Goal: Task Accomplishment & Management: Use online tool/utility

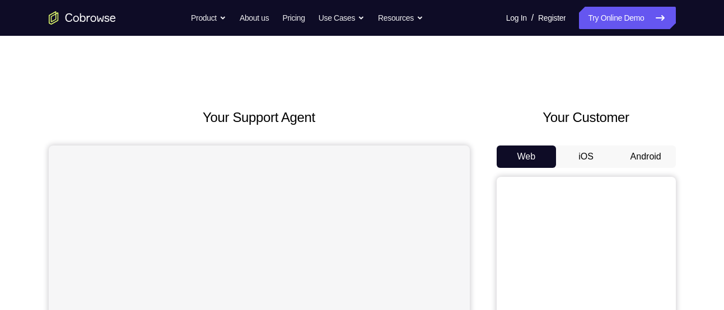
click at [643, 164] on button "Android" at bounding box center [646, 157] width 60 height 22
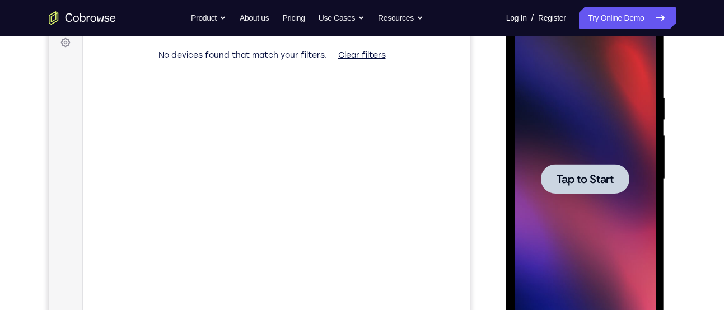
scroll to position [174, 0]
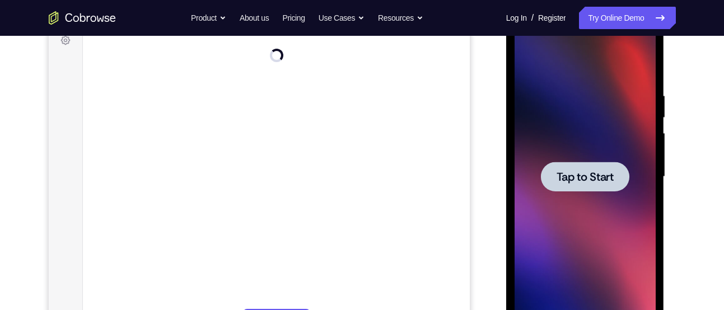
click at [601, 172] on span "Tap to Start" at bounding box center [584, 176] width 57 height 11
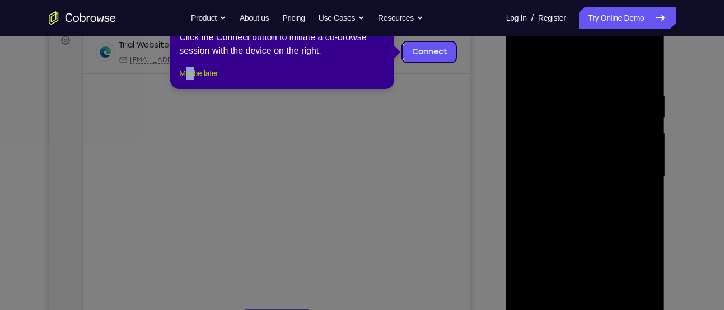
drag, startPoint x: 187, startPoint y: 78, endPoint x: 197, endPoint y: 86, distance: 12.8
click at [197, 86] on div "1 of 8 × Click the Connect button to initiate a co-browse session with the devi…" at bounding box center [282, 45] width 224 height 87
drag, startPoint x: 197, startPoint y: 86, endPoint x: 149, endPoint y: 114, distance: 55.7
click at [197, 80] on button "Maybe later" at bounding box center [198, 73] width 39 height 13
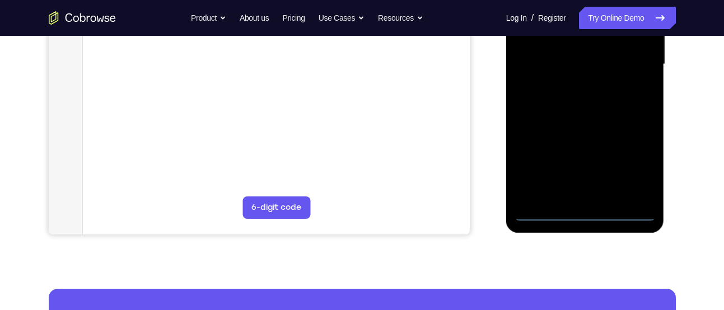
scroll to position [287, 0]
click at [582, 211] on div at bounding box center [584, 63] width 141 height 313
click at [639, 171] on div at bounding box center [584, 63] width 141 height 313
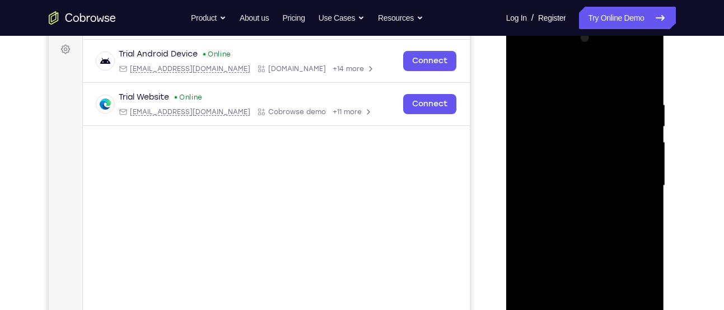
scroll to position [164, 0]
click at [597, 80] on div at bounding box center [584, 186] width 141 height 313
click at [630, 177] on div at bounding box center [584, 186] width 141 height 313
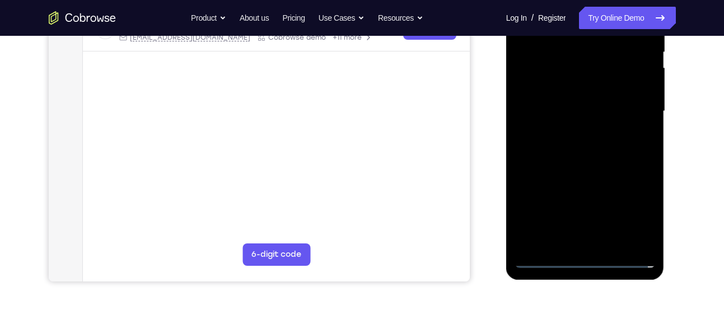
scroll to position [240, 0]
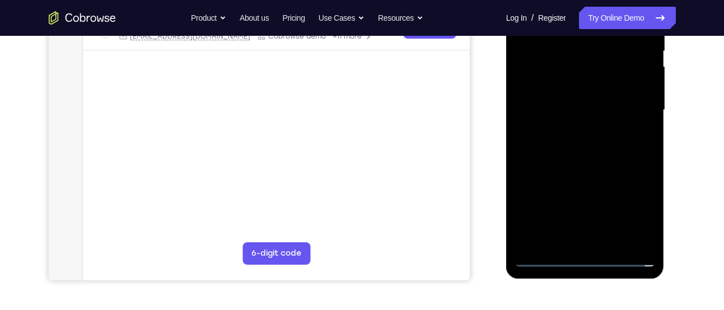
click at [597, 239] on div at bounding box center [584, 110] width 141 height 313
click at [563, 79] on div at bounding box center [584, 110] width 141 height 313
click at [568, 106] on div at bounding box center [584, 110] width 141 height 313
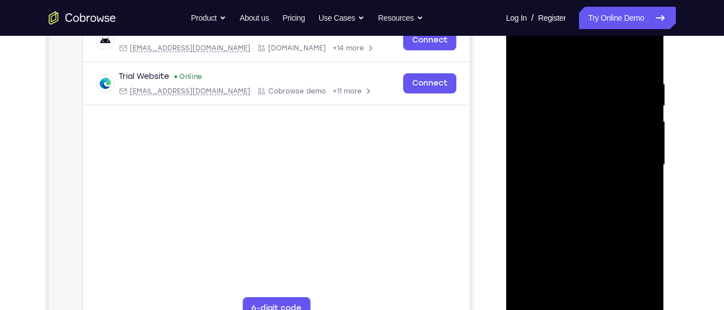
scroll to position [185, 0]
click at [584, 137] on div at bounding box center [584, 165] width 141 height 313
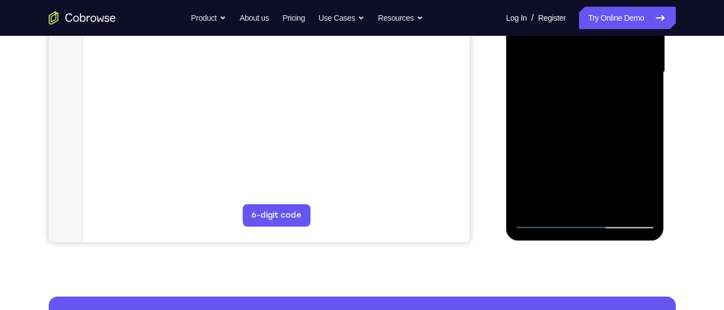
scroll to position [279, 0]
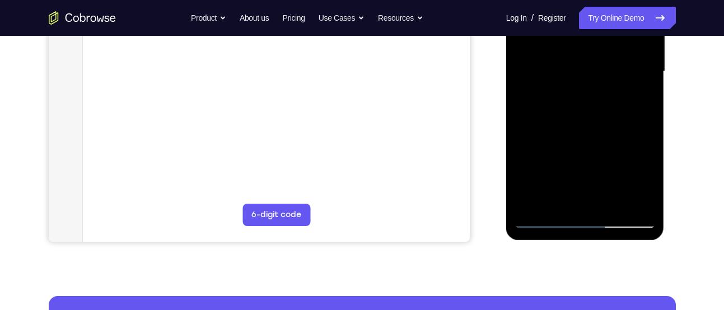
click at [562, 205] on div at bounding box center [584, 71] width 141 height 313
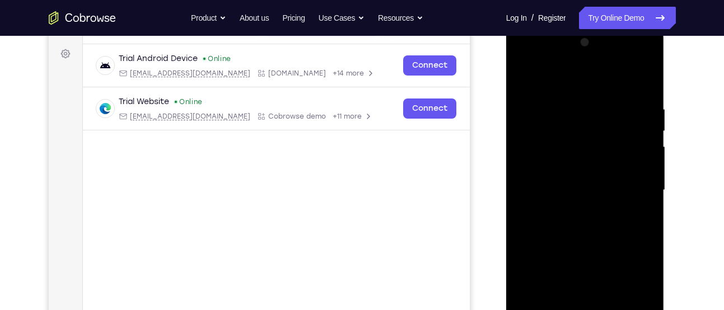
scroll to position [160, 0]
click at [563, 72] on div at bounding box center [584, 190] width 141 height 313
click at [565, 105] on div at bounding box center [584, 190] width 141 height 313
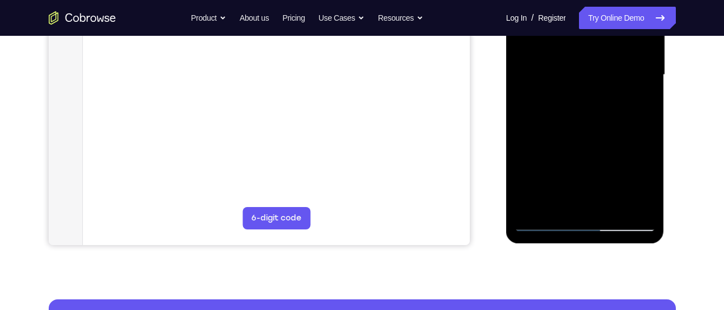
scroll to position [276, 0]
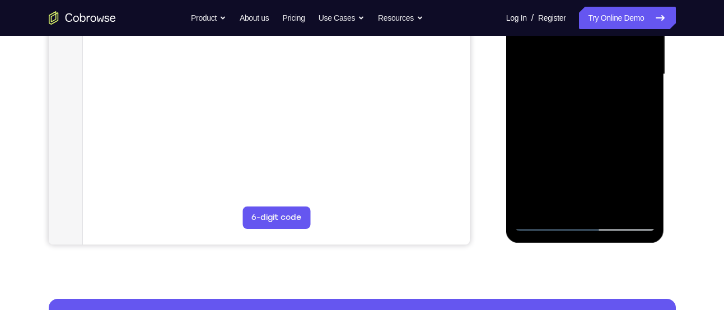
click at [531, 160] on div at bounding box center [584, 74] width 141 height 313
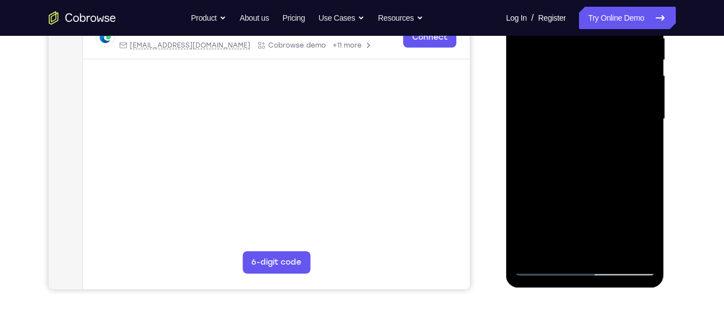
scroll to position [248, 0]
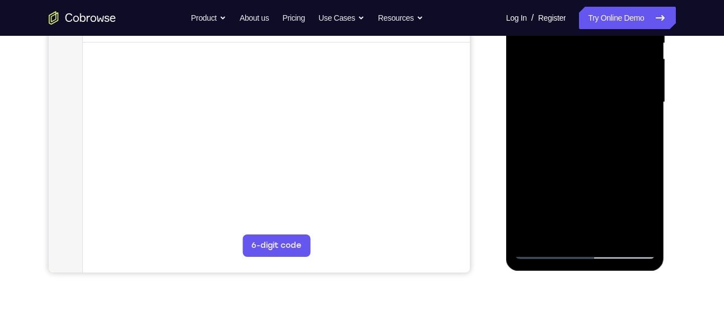
click at [649, 107] on div at bounding box center [584, 102] width 141 height 313
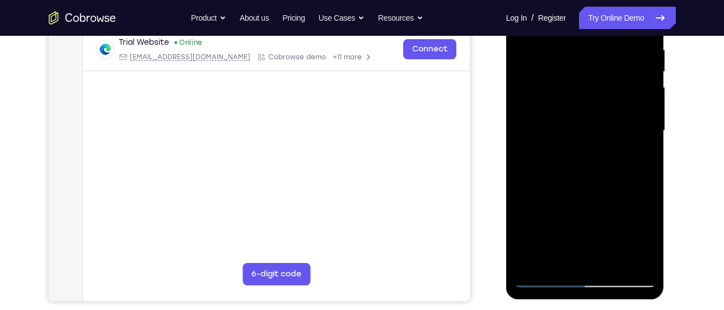
scroll to position [212, 0]
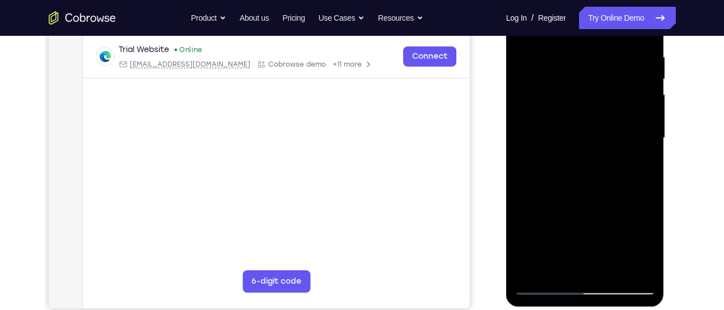
click at [645, 146] on div at bounding box center [584, 138] width 141 height 313
click at [649, 144] on div at bounding box center [584, 138] width 141 height 313
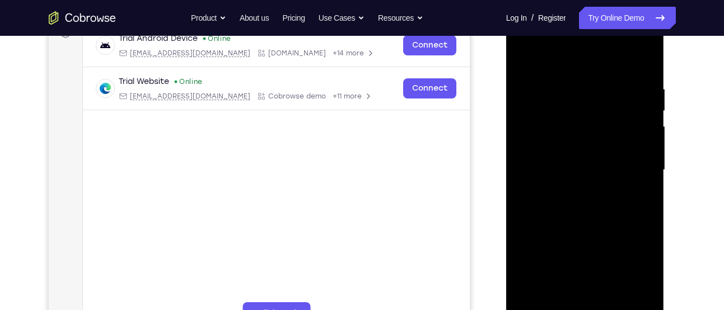
scroll to position [174, 0]
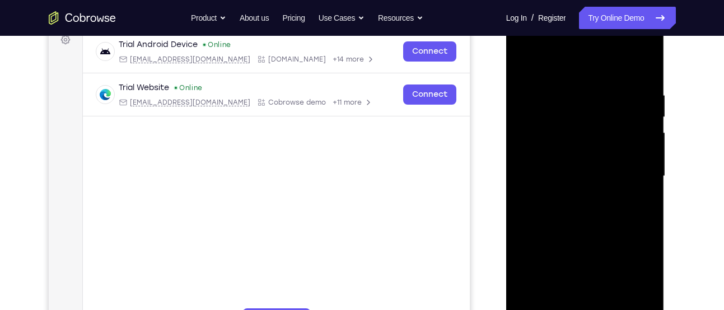
click at [552, 77] on div at bounding box center [584, 176] width 141 height 313
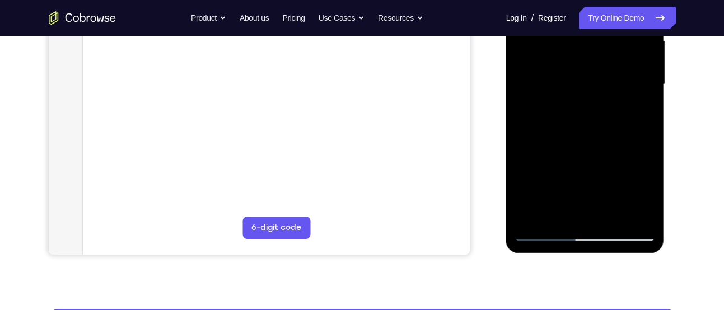
scroll to position [265, 0]
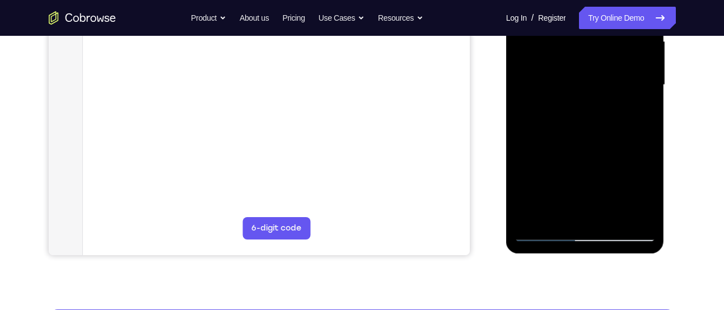
click at [585, 121] on div at bounding box center [584, 84] width 141 height 313
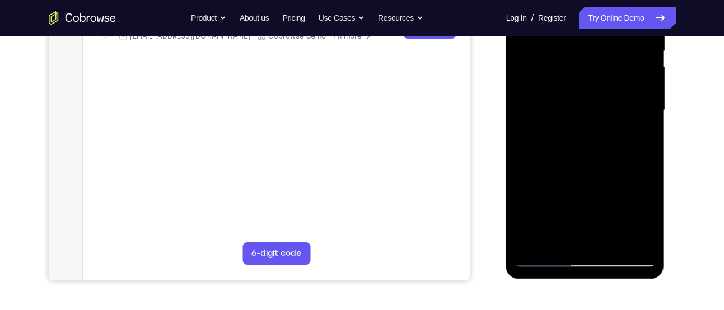
scroll to position [249, 0]
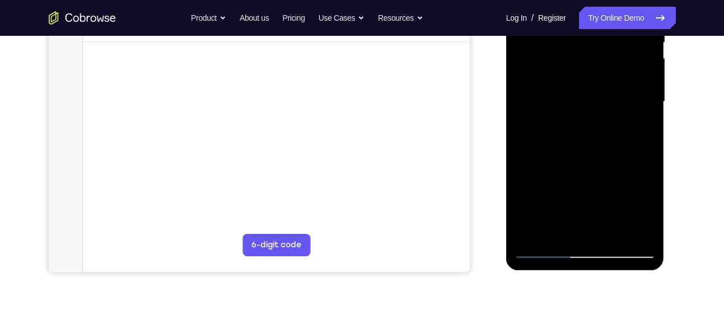
click at [552, 144] on div at bounding box center [584, 101] width 141 height 313
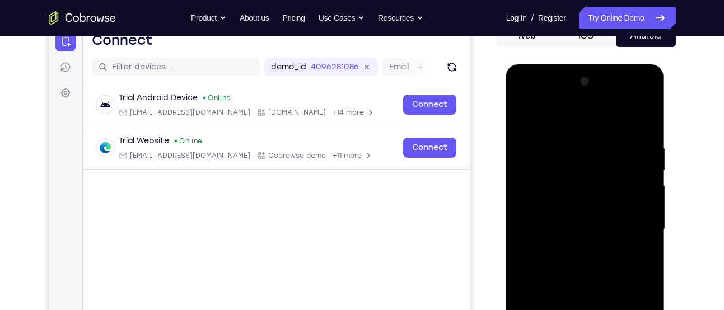
scroll to position [120, 0]
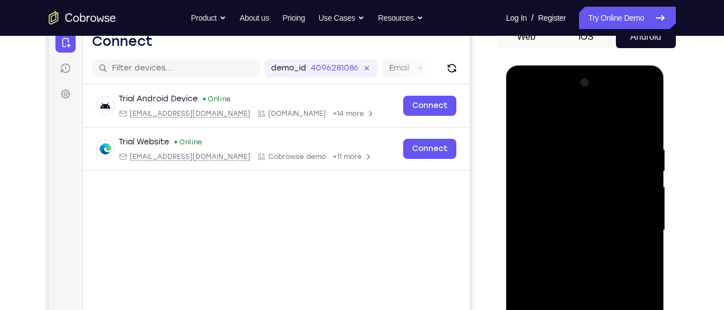
click at [536, 144] on div at bounding box center [584, 230] width 141 height 313
drag, startPoint x: 606, startPoint y: 180, endPoint x: 609, endPoint y: 149, distance: 31.5
click at [609, 149] on div at bounding box center [584, 230] width 141 height 313
drag, startPoint x: 618, startPoint y: 191, endPoint x: 618, endPoint y: 147, distance: 44.8
click at [618, 147] on div at bounding box center [584, 230] width 141 height 313
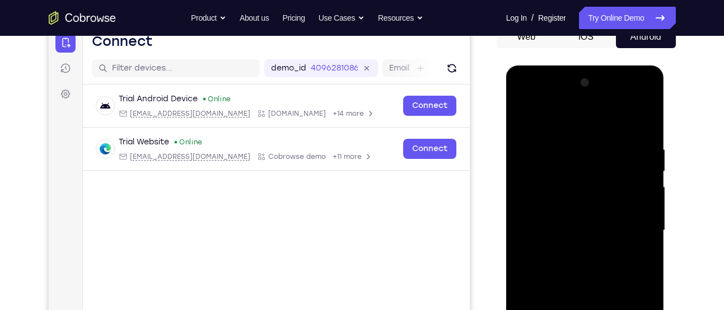
drag, startPoint x: 607, startPoint y: 177, endPoint x: 615, endPoint y: 134, distance: 43.8
click at [615, 134] on div at bounding box center [584, 230] width 141 height 313
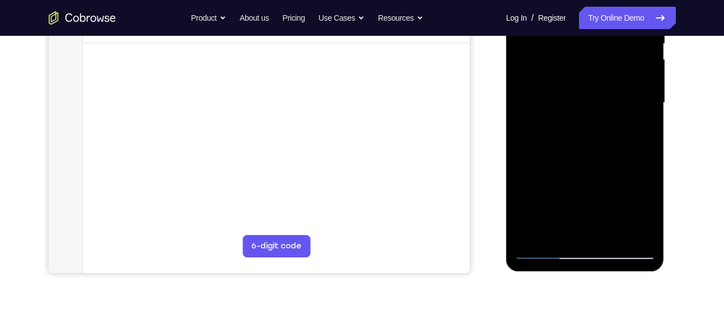
scroll to position [248, 0]
click at [556, 232] on div at bounding box center [584, 102] width 141 height 313
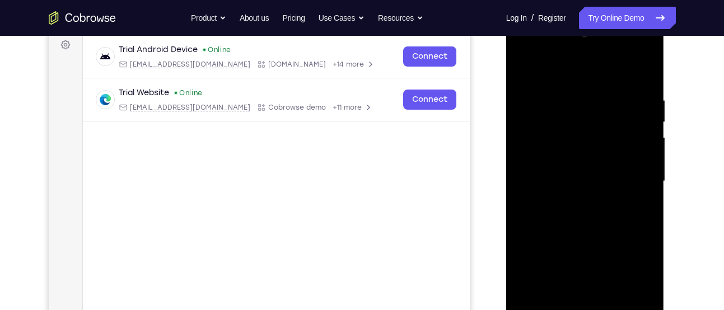
scroll to position [167, 0]
click at [543, 68] on div at bounding box center [584, 182] width 141 height 313
drag, startPoint x: 580, startPoint y: 158, endPoint x: 582, endPoint y: 180, distance: 21.9
click at [582, 180] on div at bounding box center [584, 182] width 141 height 313
drag, startPoint x: 582, startPoint y: 180, endPoint x: 587, endPoint y: 218, distance: 38.3
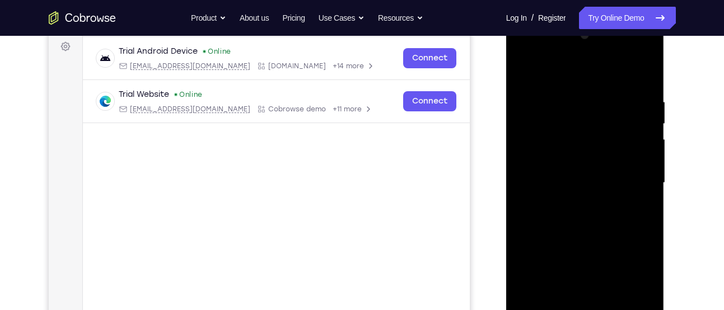
click at [587, 218] on div at bounding box center [584, 182] width 141 height 313
click at [554, 90] on div at bounding box center [584, 182] width 141 height 313
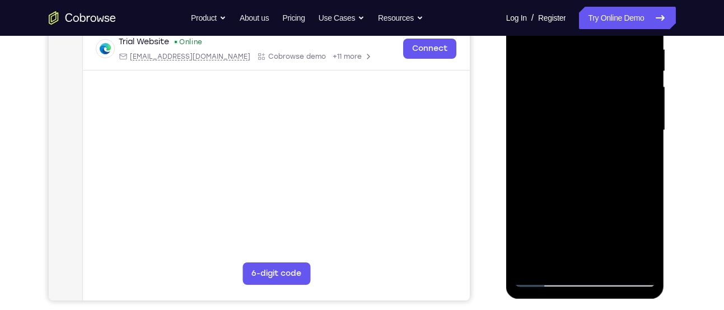
scroll to position [233, 0]
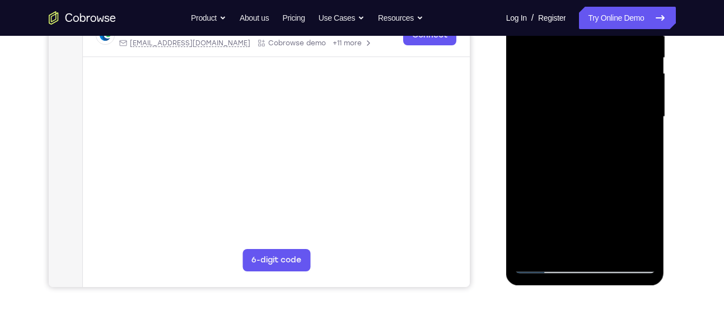
click at [535, 195] on div at bounding box center [584, 116] width 141 height 313
drag, startPoint x: 546, startPoint y: 205, endPoint x: 550, endPoint y: 181, distance: 23.7
click at [550, 181] on div at bounding box center [584, 116] width 141 height 313
click at [550, 221] on div at bounding box center [584, 116] width 141 height 313
drag, startPoint x: 593, startPoint y: 155, endPoint x: 587, endPoint y: 100, distance: 55.2
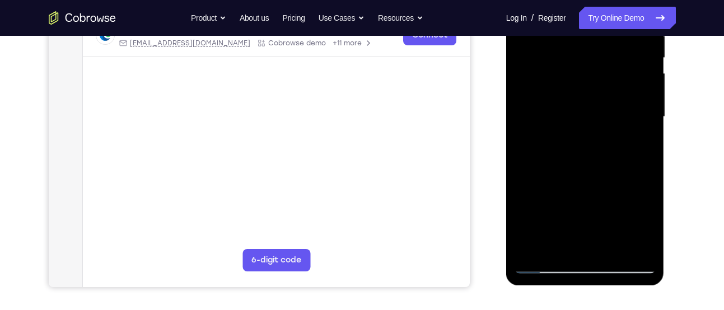
click at [587, 100] on div at bounding box center [584, 116] width 141 height 313
drag, startPoint x: 587, startPoint y: 156, endPoint x: 584, endPoint y: 113, distance: 43.2
click at [584, 113] on div at bounding box center [584, 116] width 141 height 313
drag, startPoint x: 590, startPoint y: 181, endPoint x: 587, endPoint y: 154, distance: 27.2
click at [587, 154] on div at bounding box center [584, 116] width 141 height 313
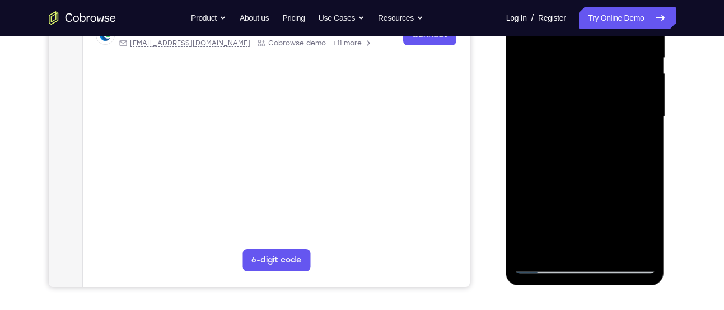
drag, startPoint x: 589, startPoint y: 177, endPoint x: 584, endPoint y: 115, distance: 62.3
click at [584, 115] on div at bounding box center [584, 116] width 141 height 313
drag, startPoint x: 588, startPoint y: 186, endPoint x: 583, endPoint y: 126, distance: 60.1
click at [583, 126] on div at bounding box center [584, 116] width 141 height 313
drag, startPoint x: 588, startPoint y: 194, endPoint x: 589, endPoint y: 117, distance: 77.3
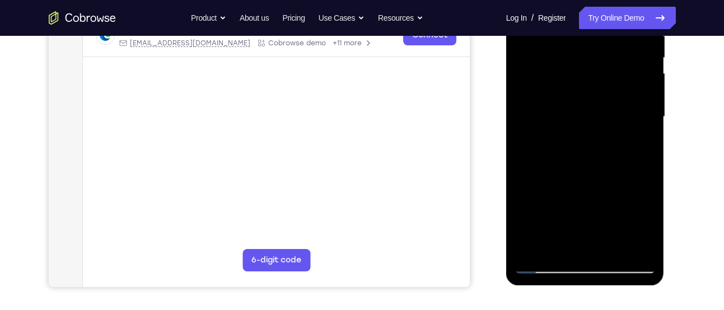
click at [589, 117] on div at bounding box center [584, 116] width 141 height 313
drag, startPoint x: 590, startPoint y: 188, endPoint x: 580, endPoint y: 118, distance: 70.7
click at [580, 118] on div at bounding box center [584, 116] width 141 height 313
drag, startPoint x: 584, startPoint y: 176, endPoint x: 583, endPoint y: 117, distance: 58.8
click at [583, 117] on div at bounding box center [584, 116] width 141 height 313
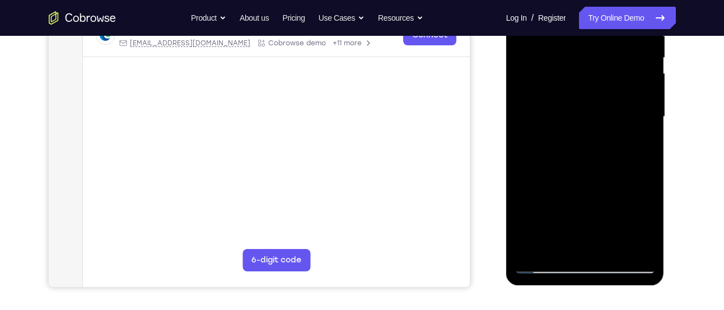
drag, startPoint x: 593, startPoint y: 177, endPoint x: 594, endPoint y: 115, distance: 62.2
click at [594, 115] on div at bounding box center [584, 116] width 141 height 313
drag, startPoint x: 594, startPoint y: 181, endPoint x: 598, endPoint y: 103, distance: 78.5
click at [598, 103] on div at bounding box center [584, 116] width 141 height 313
drag, startPoint x: 594, startPoint y: 165, endPoint x: 591, endPoint y: 72, distance: 92.4
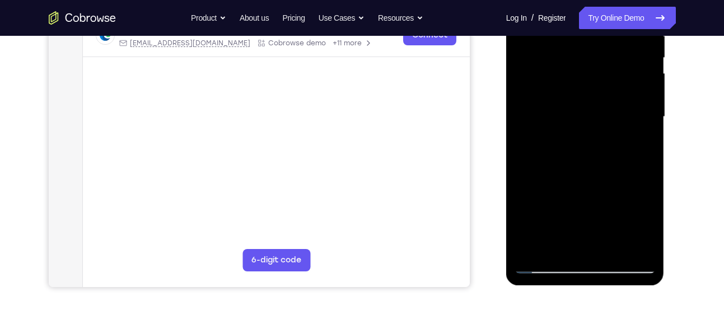
click at [591, 72] on div at bounding box center [584, 116] width 141 height 313
drag, startPoint x: 593, startPoint y: 161, endPoint x: 589, endPoint y: 95, distance: 66.2
click at [589, 96] on div at bounding box center [584, 116] width 141 height 313
drag, startPoint x: 592, startPoint y: 174, endPoint x: 596, endPoint y: 85, distance: 88.5
click at [596, 85] on div at bounding box center [584, 116] width 141 height 313
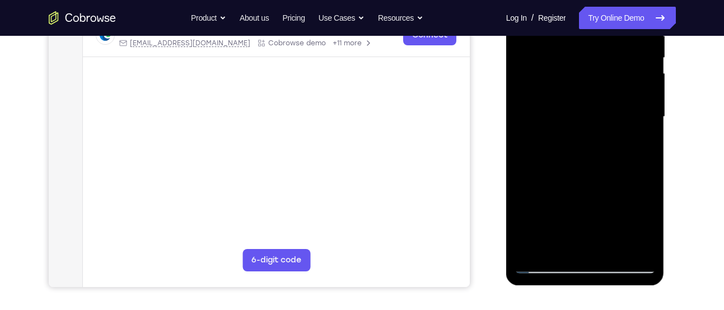
drag, startPoint x: 598, startPoint y: 168, endPoint x: 597, endPoint y: 91, distance: 76.7
click at [597, 91] on div at bounding box center [584, 116] width 141 height 313
drag, startPoint x: 594, startPoint y: 160, endPoint x: 597, endPoint y: 113, distance: 47.6
click at [597, 113] on div at bounding box center [584, 116] width 141 height 313
drag, startPoint x: 585, startPoint y: 163, endPoint x: 587, endPoint y: 74, distance: 89.0
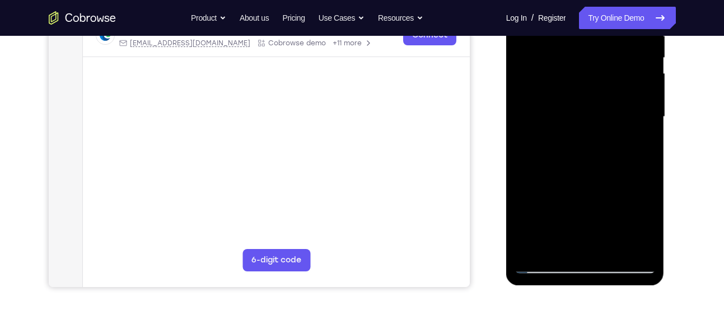
click at [587, 74] on div at bounding box center [584, 116] width 141 height 313
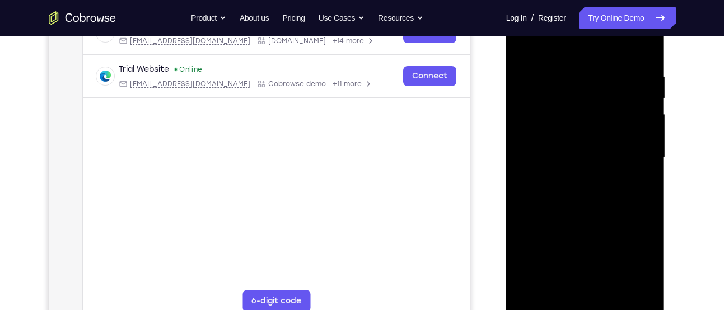
scroll to position [156, 0]
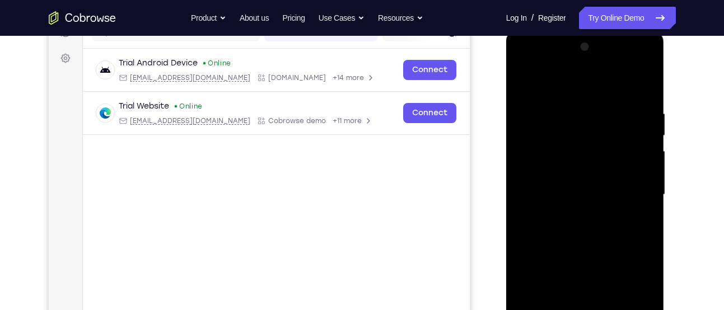
click at [523, 80] on div at bounding box center [584, 194] width 141 height 313
click at [526, 82] on div at bounding box center [584, 194] width 141 height 313
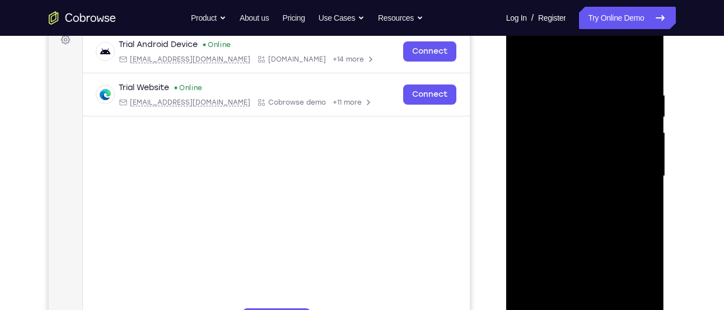
scroll to position [146, 0]
